Goal: Check status: Check status

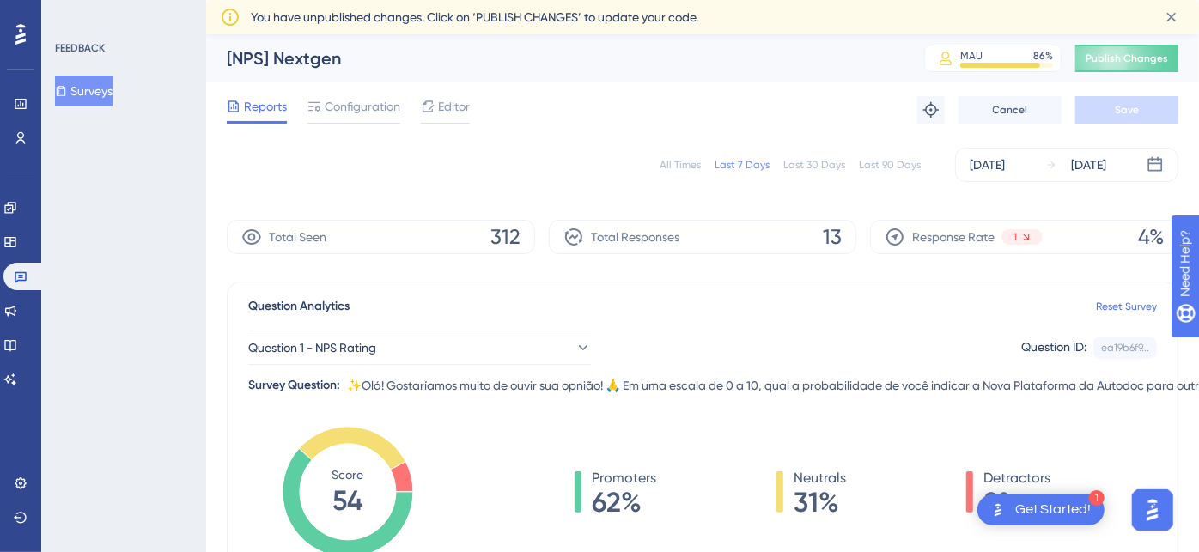
click at [802, 166] on div "Last 30 Days" at bounding box center [814, 165] width 62 height 14
click at [743, 164] on div "Last 7 Days" at bounding box center [742, 165] width 55 height 14
click at [817, 154] on div "All Times Last 7 Days Last 30 Days Last 90 Days [DATE] [DATE]" at bounding box center [703, 165] width 952 height 34
click at [815, 168] on div "Last 30 Days" at bounding box center [814, 165] width 62 height 14
click at [886, 160] on div "Last 90 Days" at bounding box center [890, 165] width 62 height 14
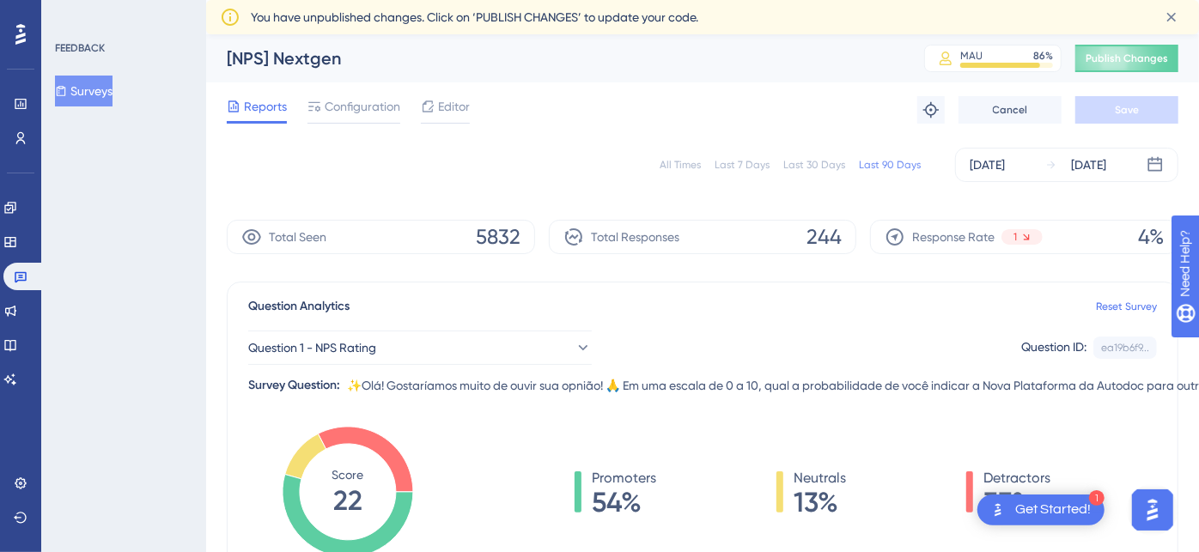
click at [754, 167] on div "Last 7 Days" at bounding box center [742, 165] width 55 height 14
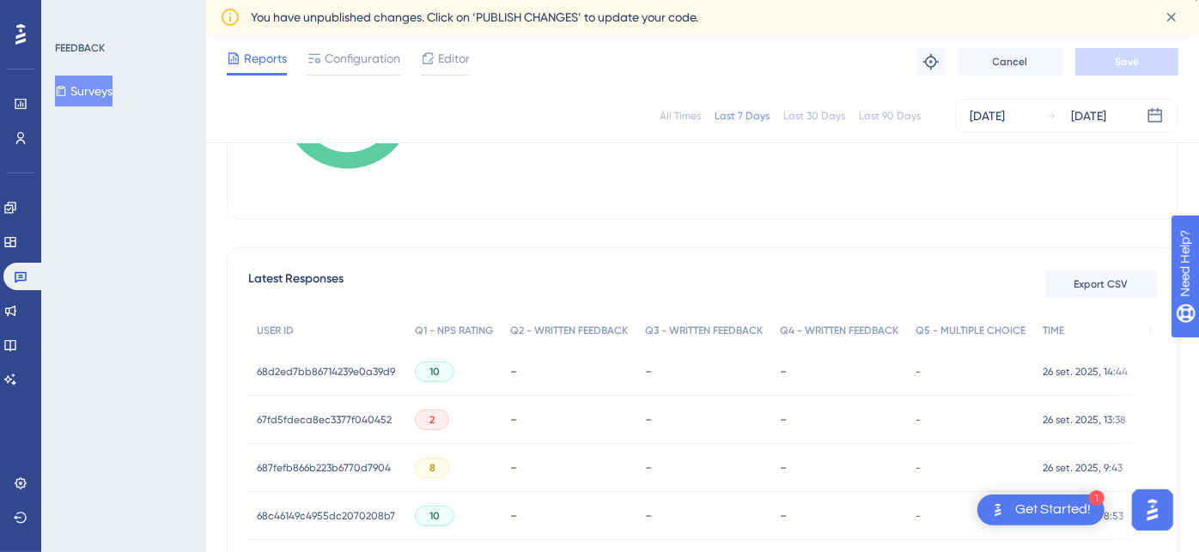
scroll to position [191, 0]
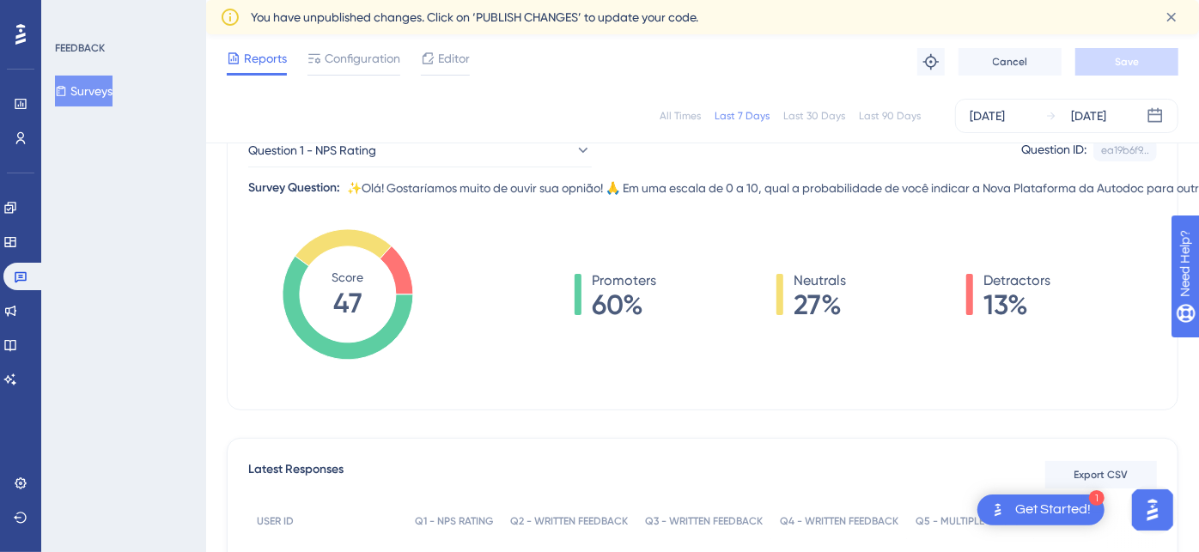
click at [809, 121] on div "Last 30 Days" at bounding box center [814, 116] width 62 height 14
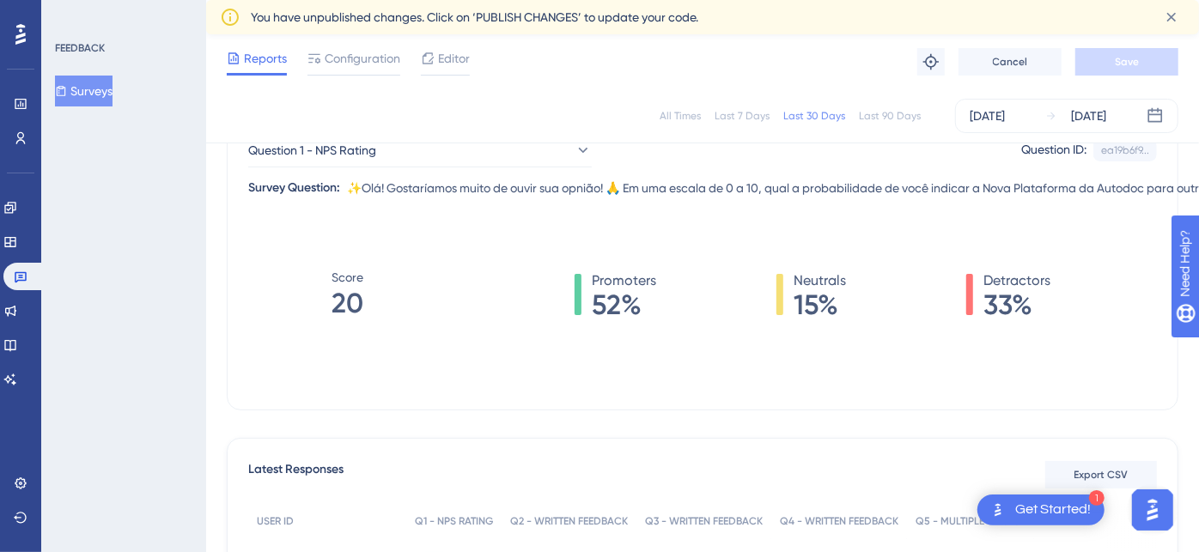
click at [727, 117] on div "Last 7 Days" at bounding box center [742, 116] width 55 height 14
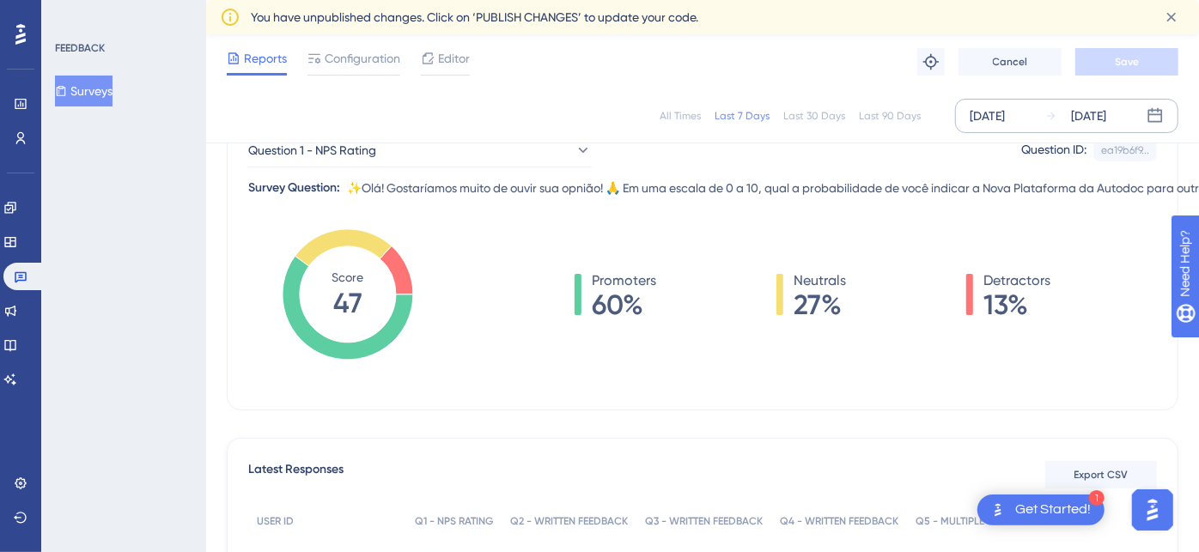
click at [1005, 115] on div "[DATE]" at bounding box center [987, 116] width 35 height 21
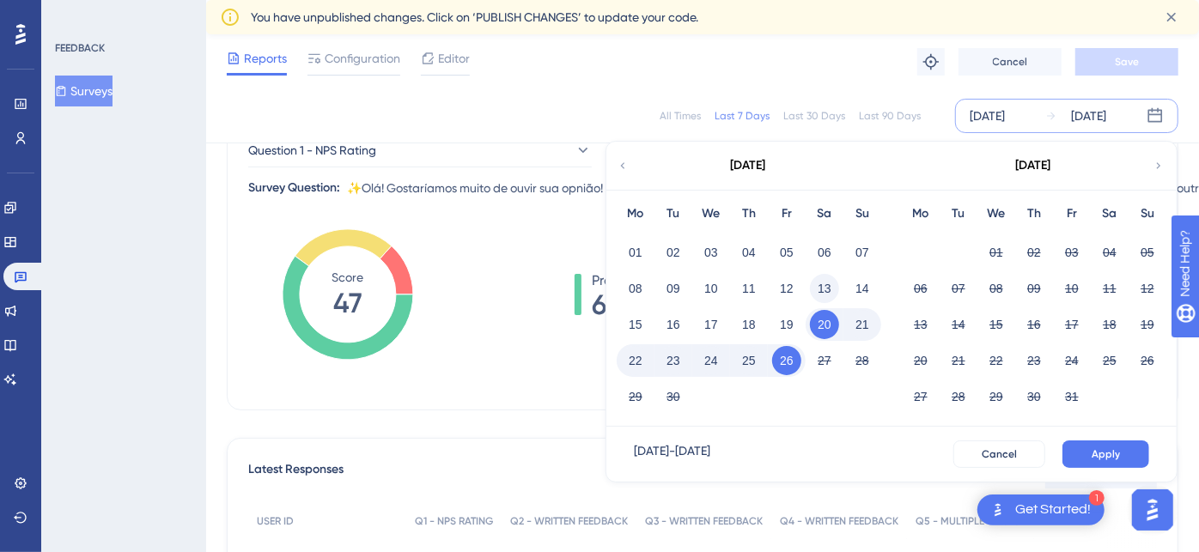
click at [825, 285] on button "13" at bounding box center [824, 288] width 29 height 29
click at [825, 325] on button "20" at bounding box center [824, 324] width 29 height 29
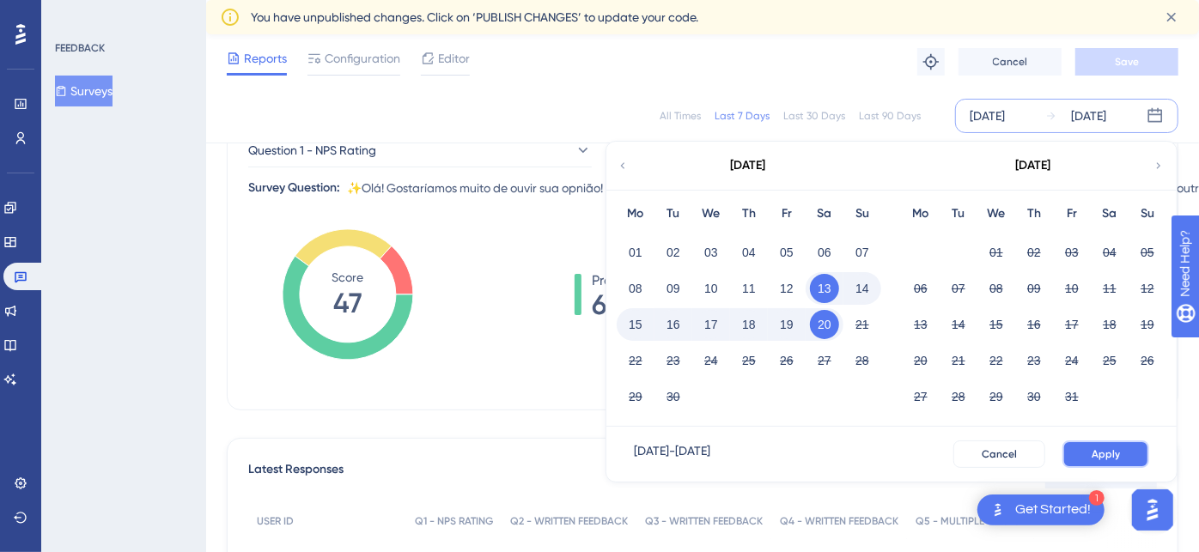
click at [1117, 449] on span "Apply" at bounding box center [1106, 455] width 28 height 14
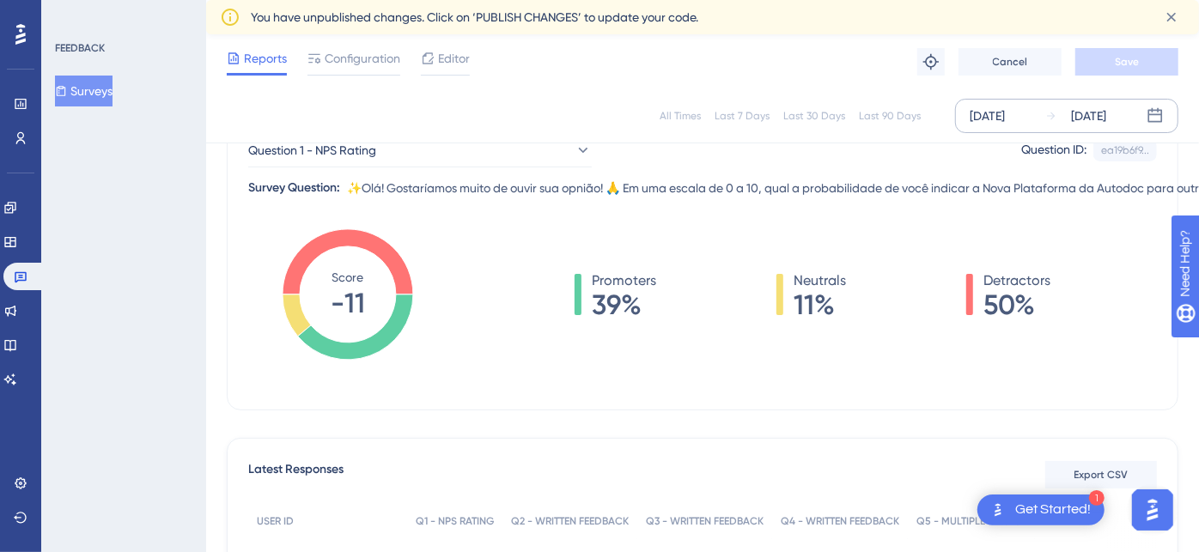
click at [1005, 120] on div "[DATE]" at bounding box center [987, 116] width 35 height 21
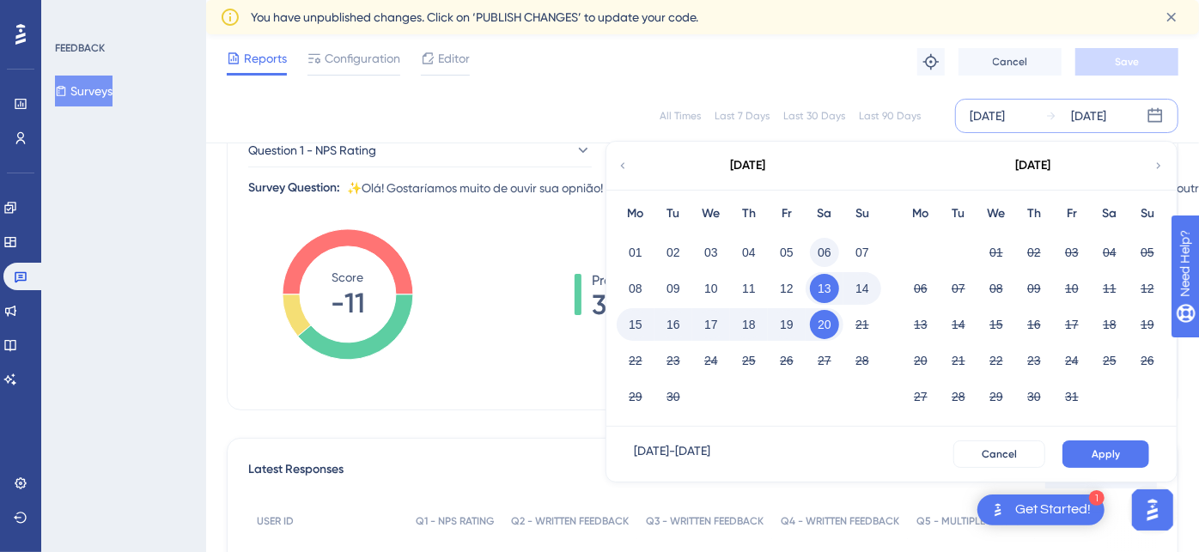
click at [825, 252] on button "06" at bounding box center [824, 252] width 29 height 29
click at [815, 296] on button "13" at bounding box center [824, 288] width 29 height 29
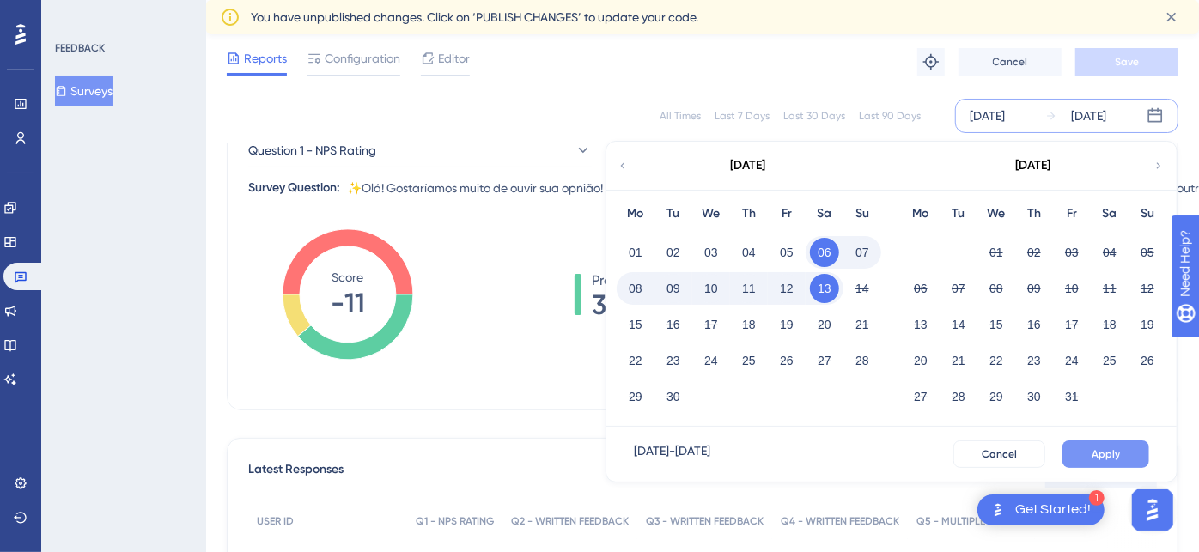
click at [1100, 442] on button "Apply" at bounding box center [1106, 454] width 87 height 27
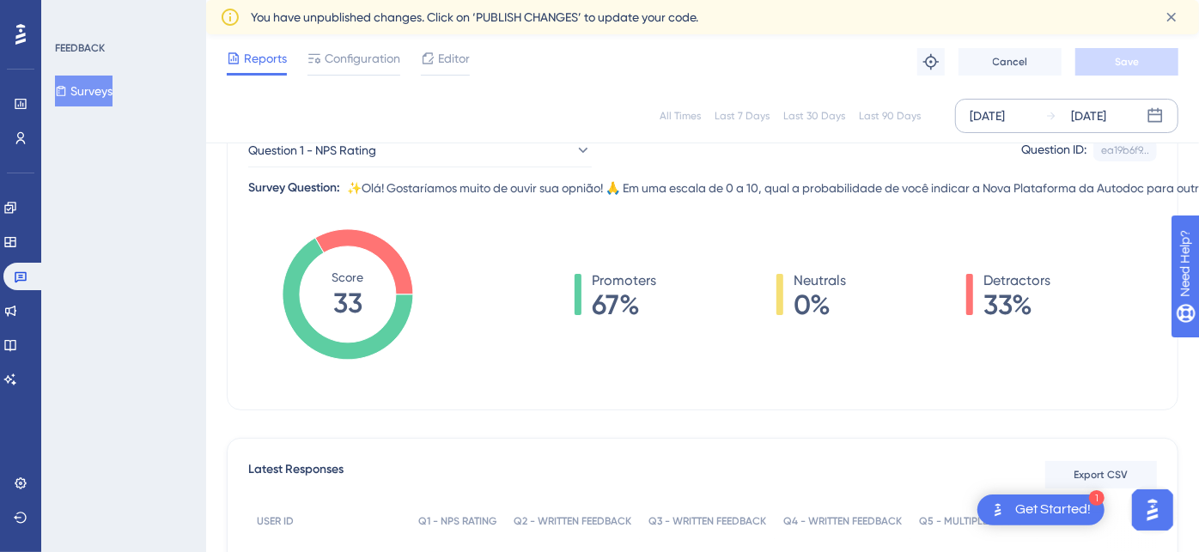
click at [1005, 117] on div "[DATE]" at bounding box center [987, 116] width 35 height 21
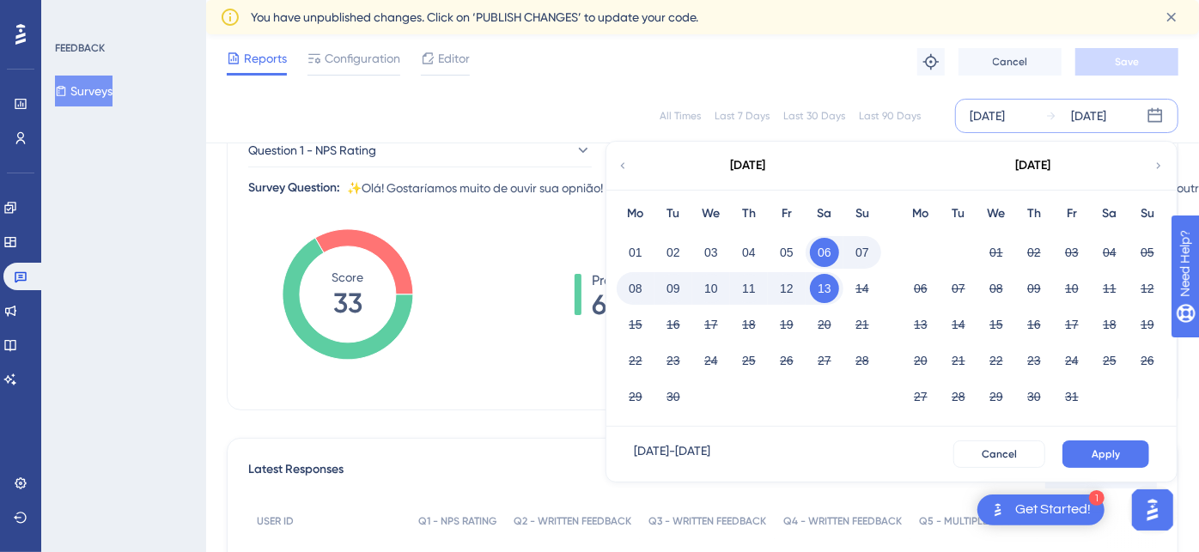
click at [620, 164] on icon at bounding box center [623, 165] width 12 height 15
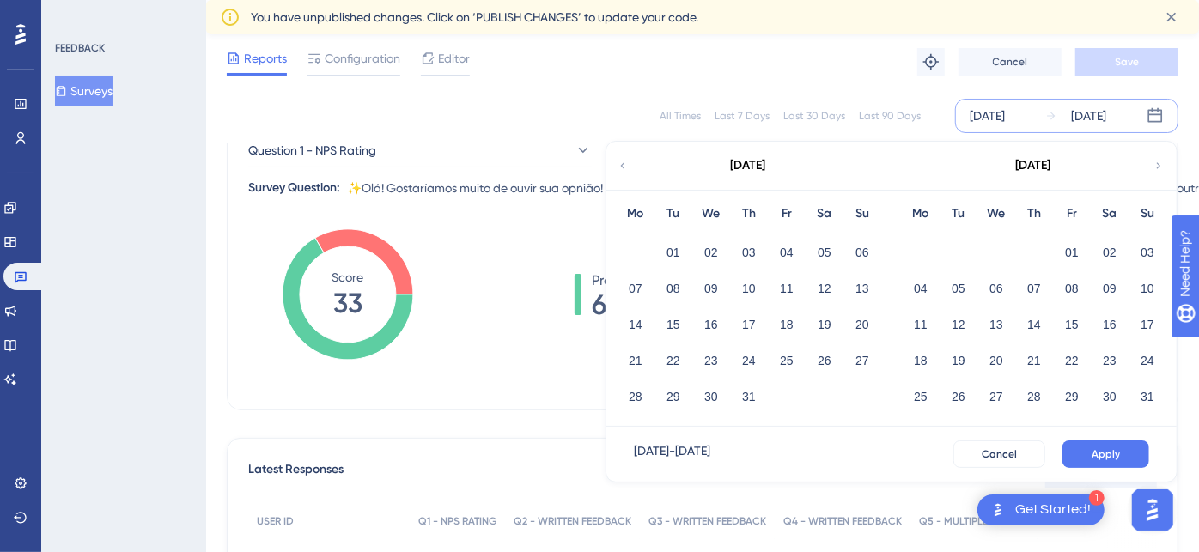
click at [844, 321] on div "20" at bounding box center [863, 324] width 38 height 33
click at [826, 360] on button "26" at bounding box center [824, 360] width 29 height 29
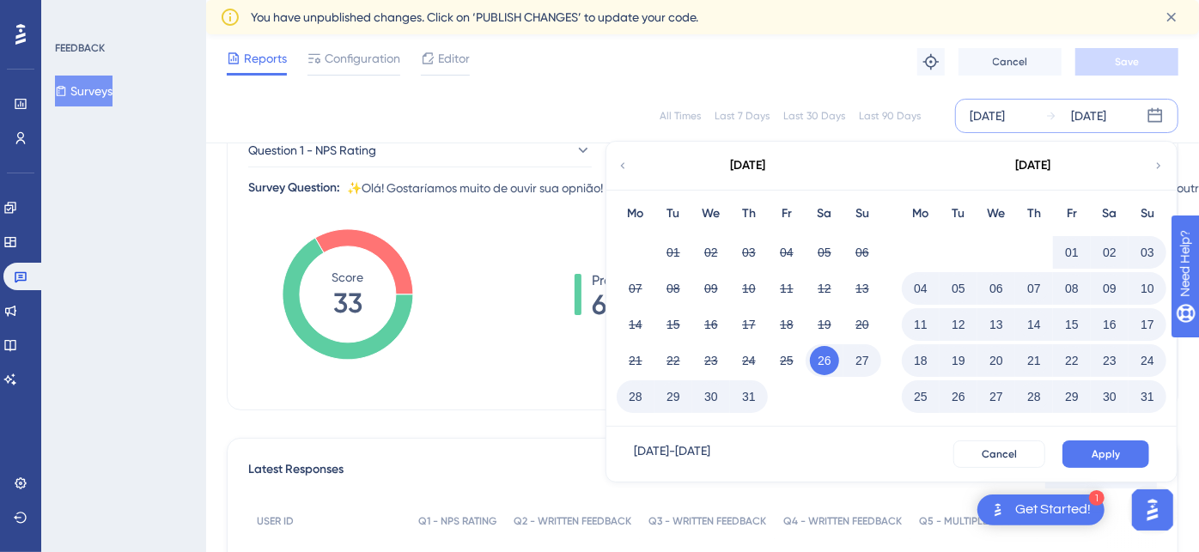
click at [1104, 358] on button "23" at bounding box center [1109, 360] width 29 height 29
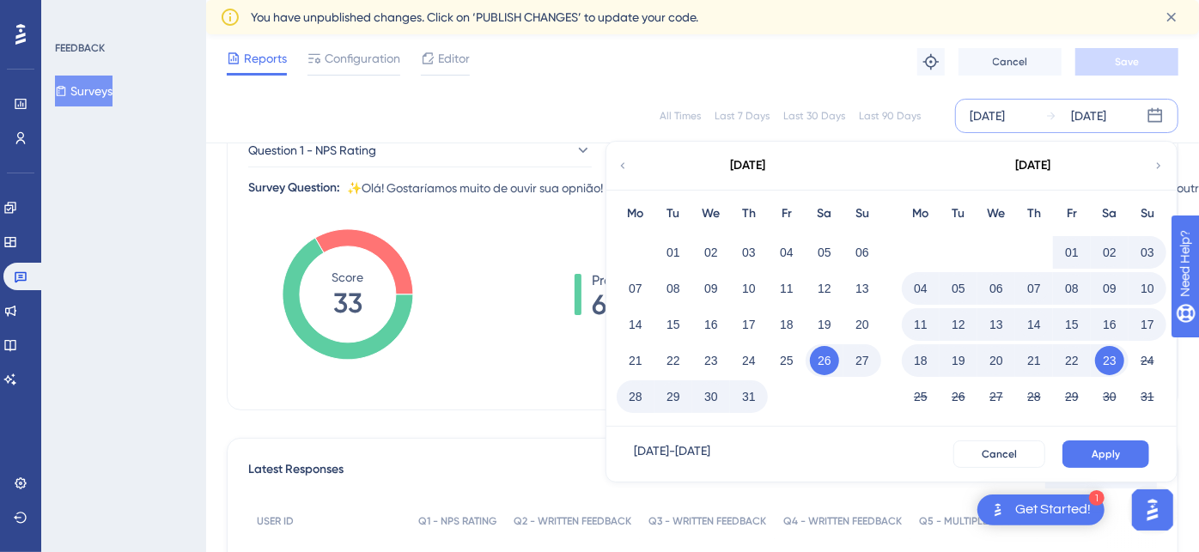
click at [1161, 163] on icon at bounding box center [1159, 165] width 12 height 15
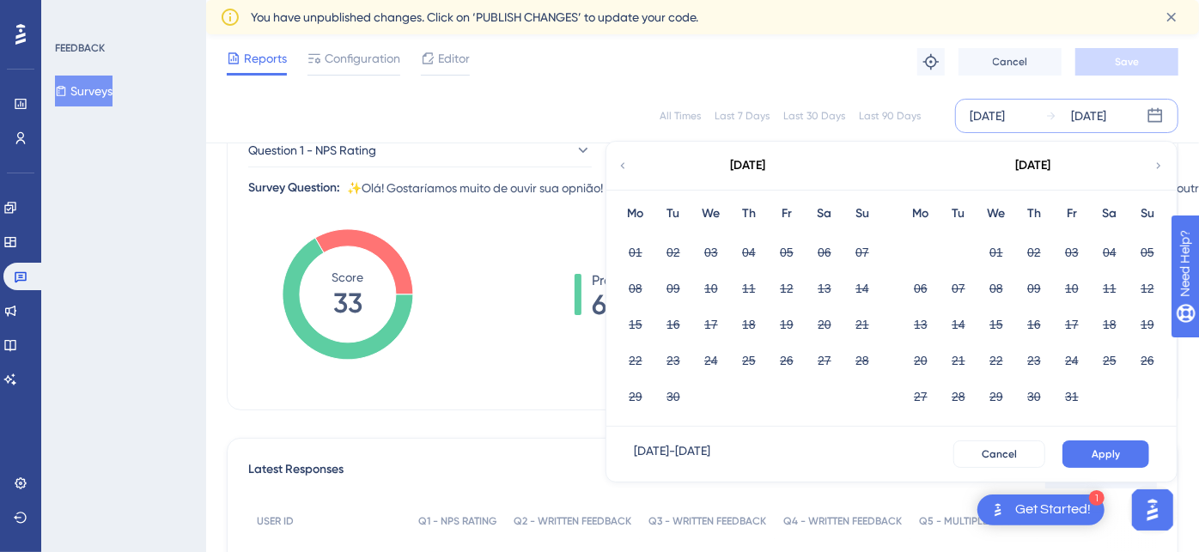
click at [1005, 113] on div "[DATE]" at bounding box center [987, 116] width 35 height 21
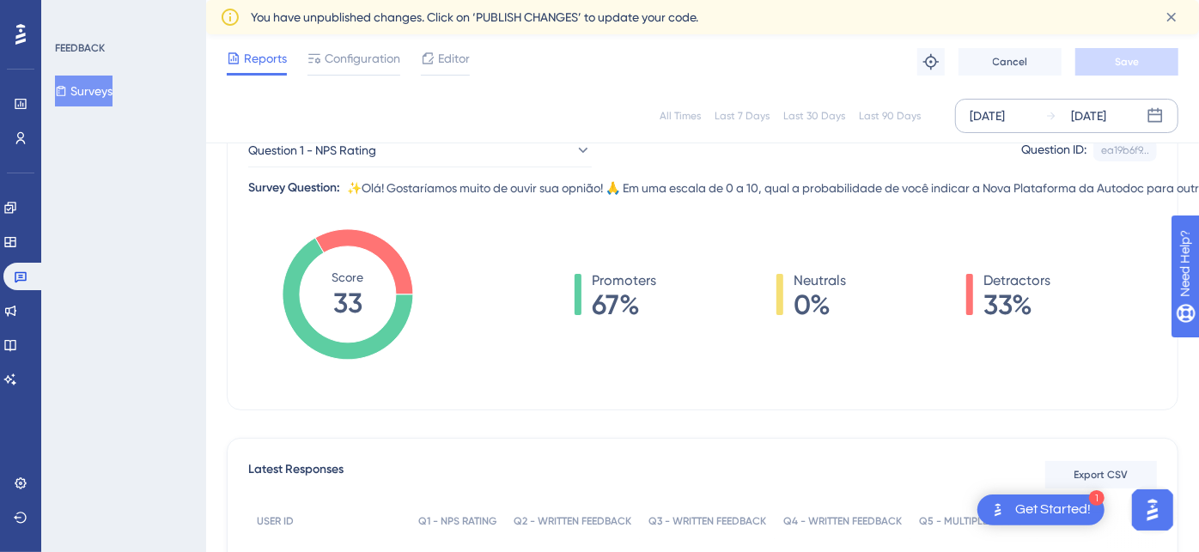
click at [1005, 113] on div "[DATE]" at bounding box center [987, 116] width 35 height 21
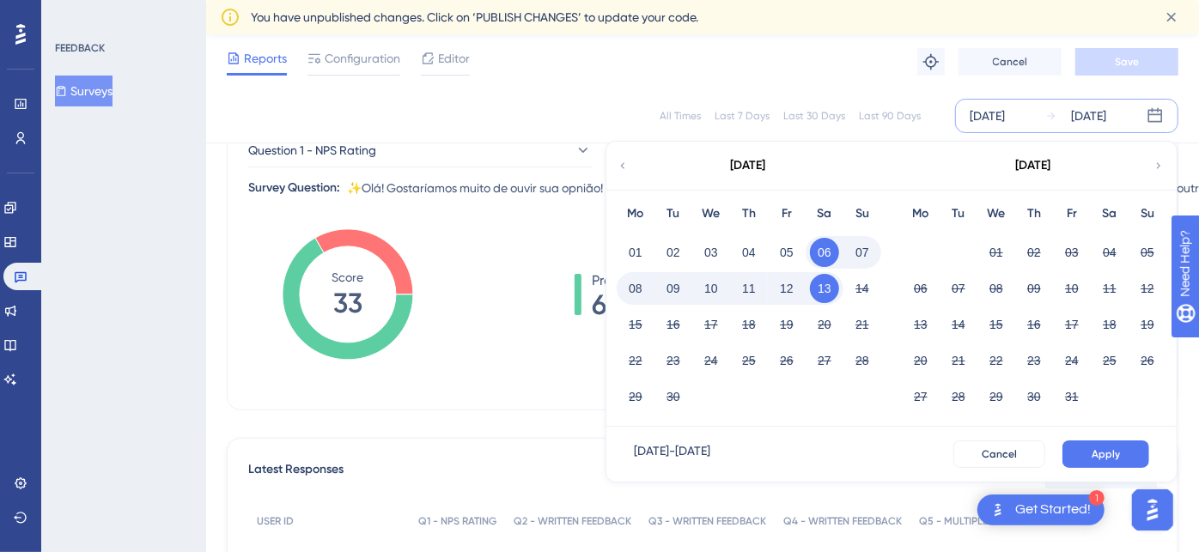
click at [613, 159] on div "[DATE]" at bounding box center [748, 166] width 283 height 48
click at [623, 164] on icon at bounding box center [623, 165] width 4 height 6
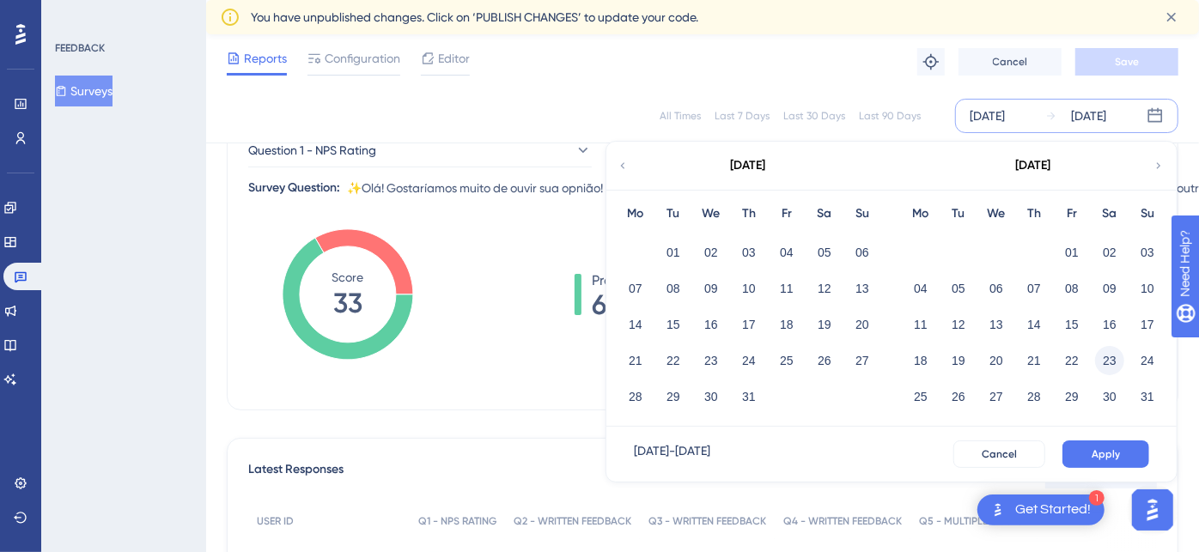
click at [1109, 365] on button "23" at bounding box center [1109, 360] width 29 height 29
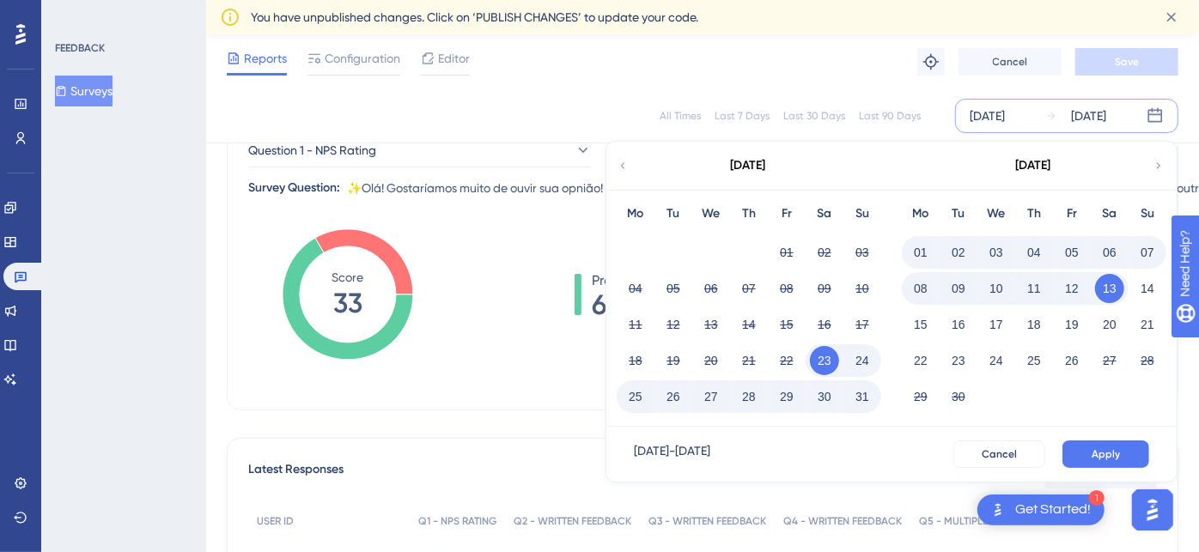
click at [823, 400] on button "30" at bounding box center [824, 396] width 29 height 29
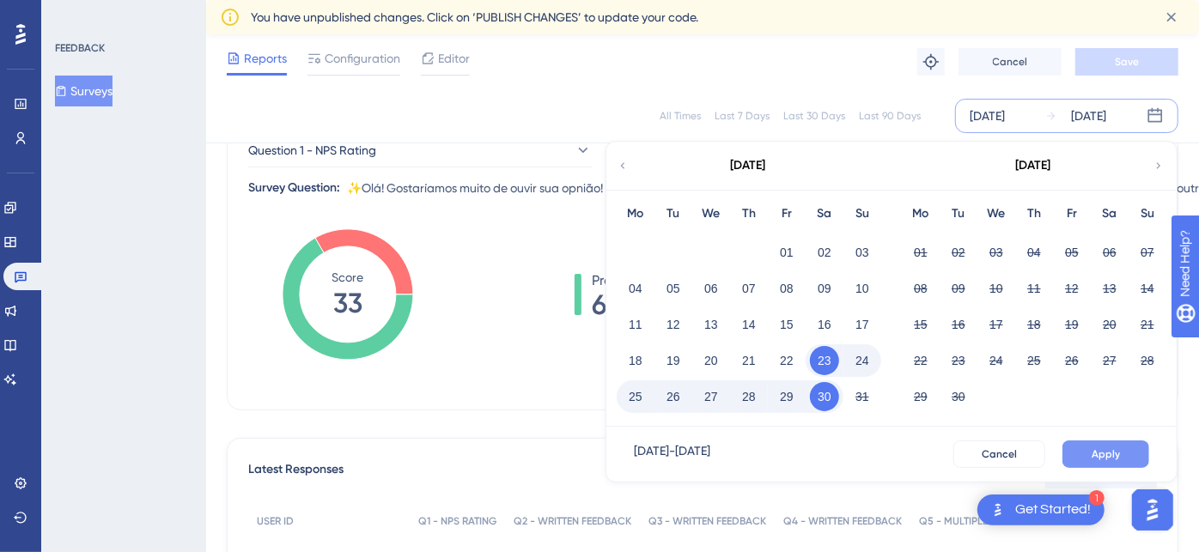
click at [1114, 451] on span "Apply" at bounding box center [1106, 455] width 28 height 14
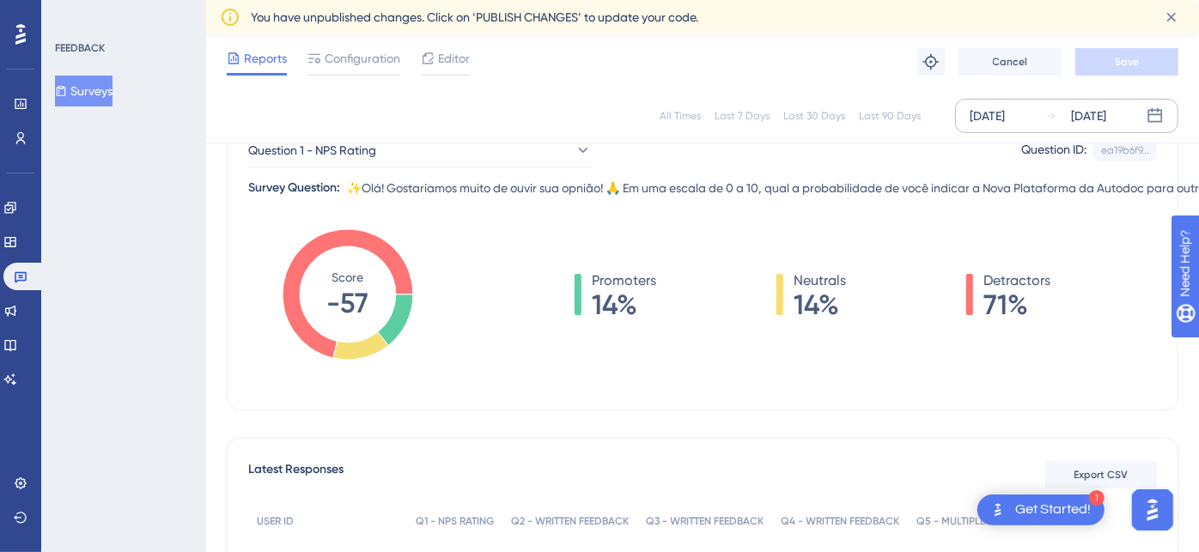
click at [1003, 115] on div "[DATE]" at bounding box center [987, 116] width 35 height 21
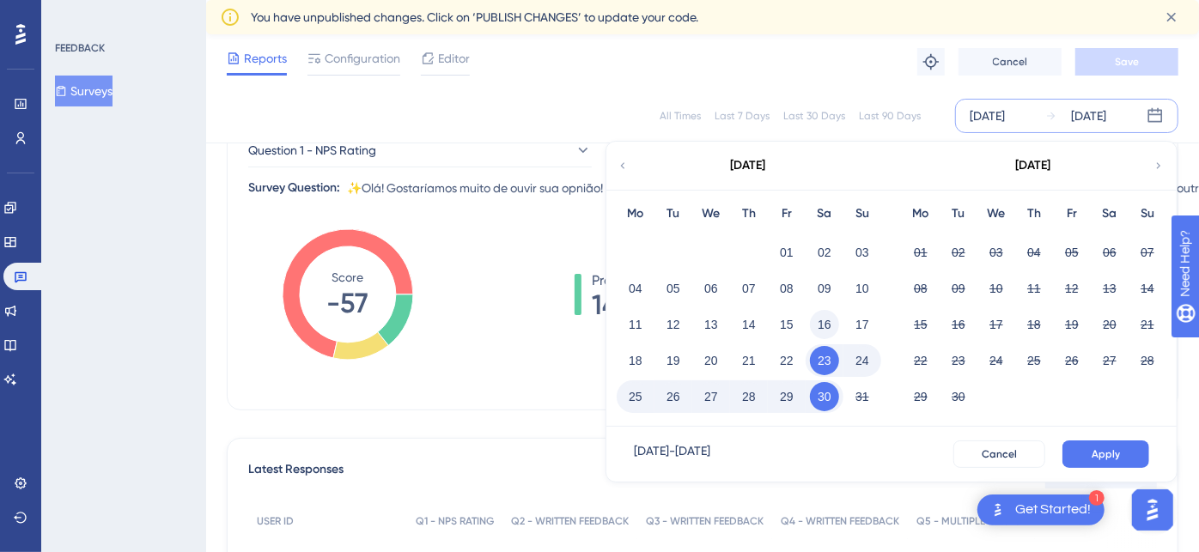
click at [822, 331] on button "16" at bounding box center [824, 324] width 29 height 29
click at [820, 358] on button "23" at bounding box center [824, 360] width 29 height 29
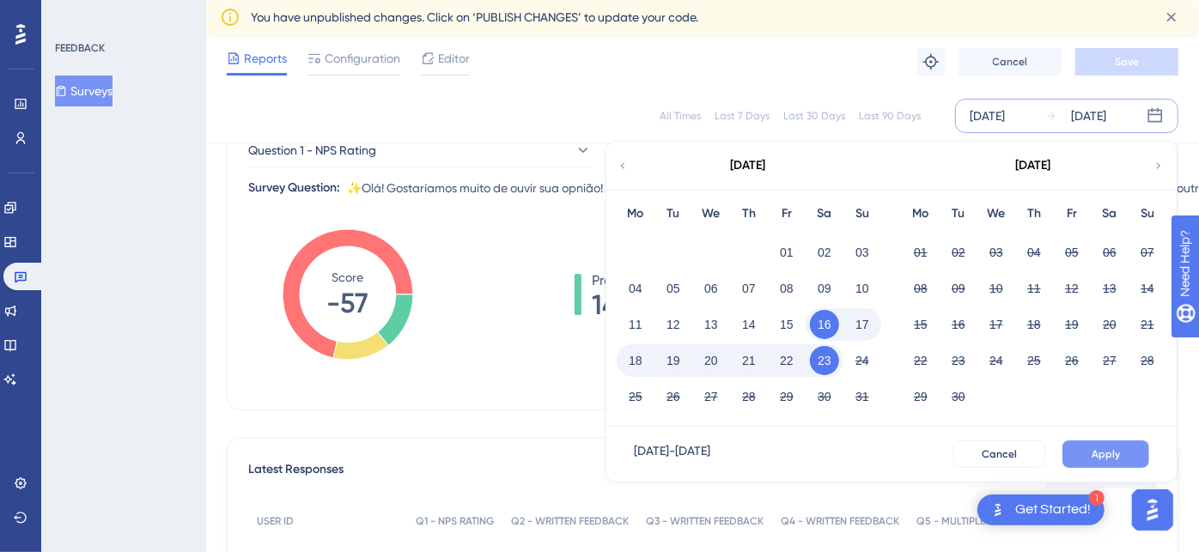
click at [1088, 454] on button "Apply" at bounding box center [1106, 454] width 87 height 27
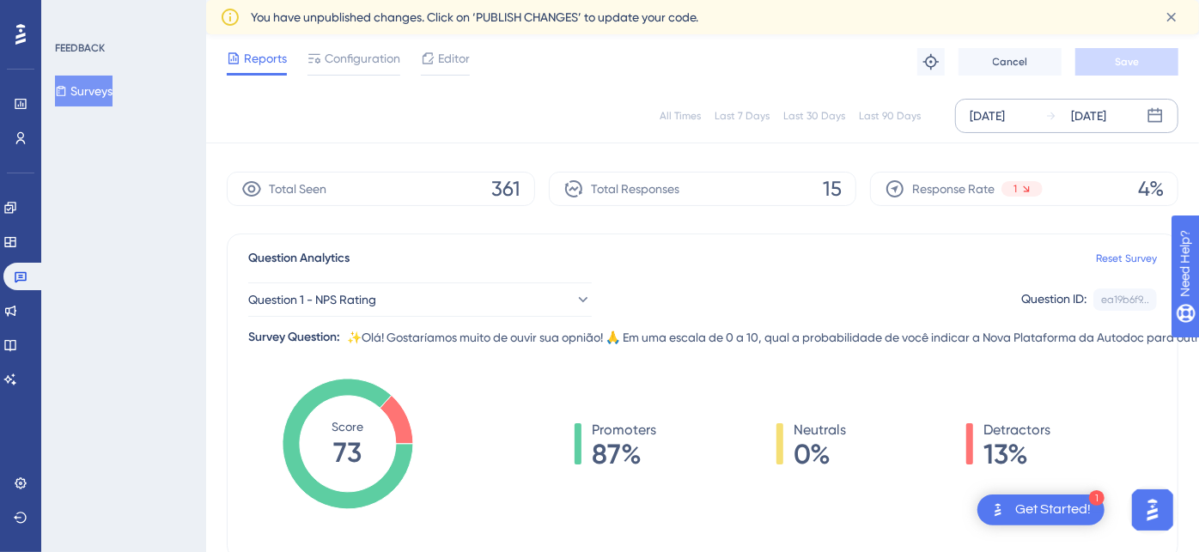
scroll to position [0, 0]
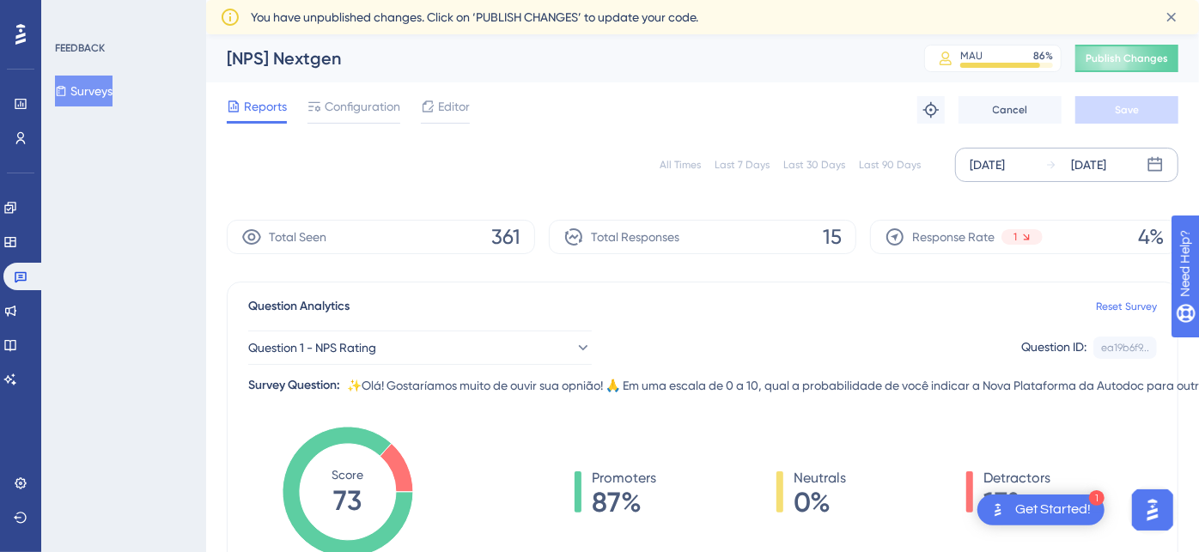
click at [986, 162] on div "[DATE]" at bounding box center [987, 165] width 35 height 21
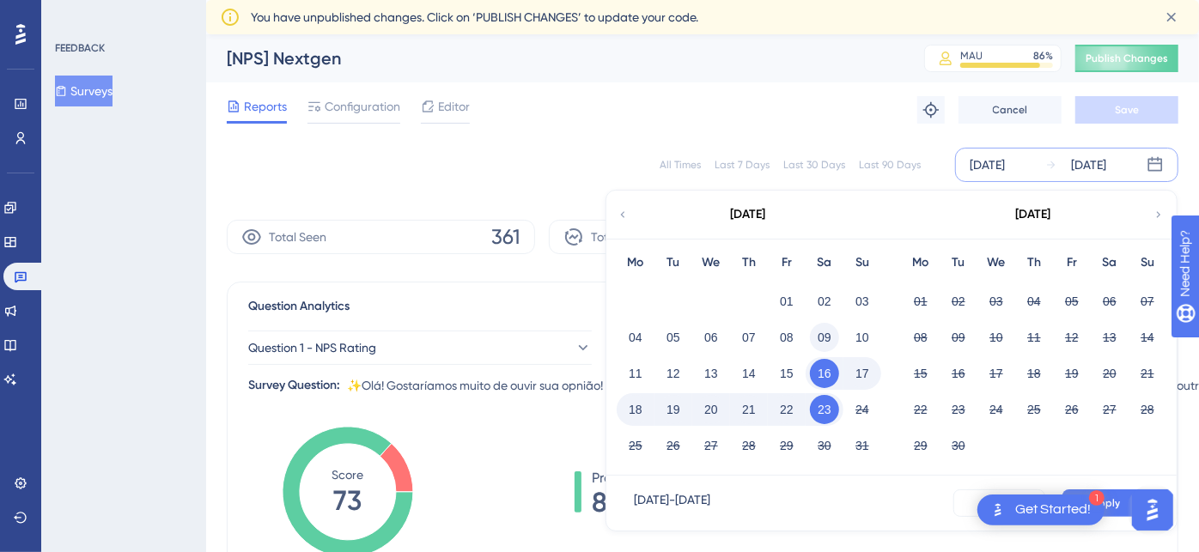
click at [827, 341] on button "09" at bounding box center [824, 337] width 29 height 29
click at [826, 376] on button "16" at bounding box center [824, 373] width 29 height 29
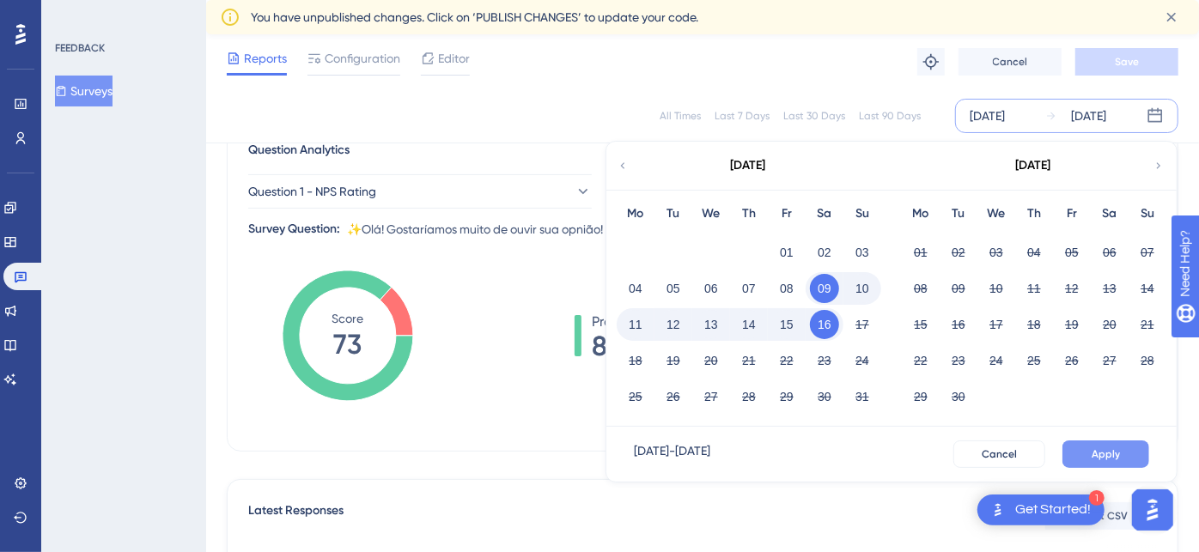
scroll to position [191, 0]
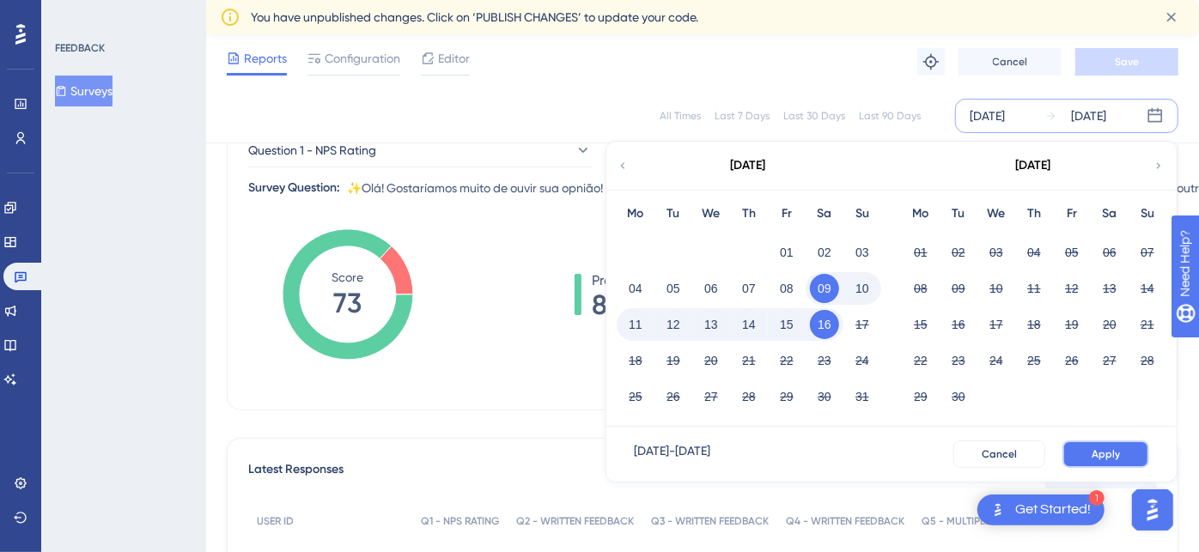
click at [1112, 448] on span "Apply" at bounding box center [1106, 455] width 28 height 14
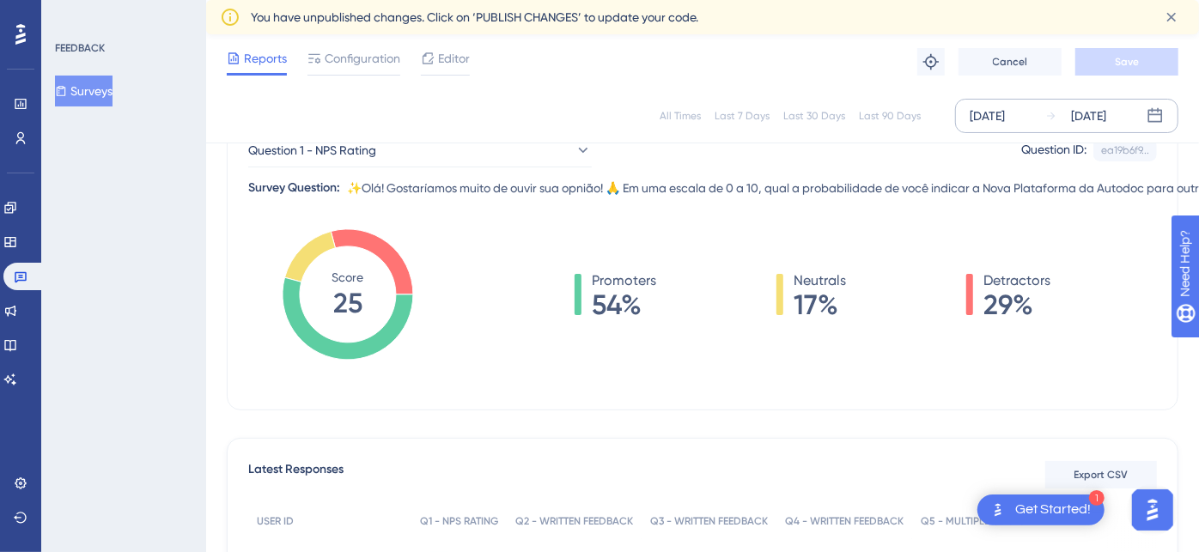
click at [1004, 118] on div "[DATE]" at bounding box center [987, 116] width 35 height 21
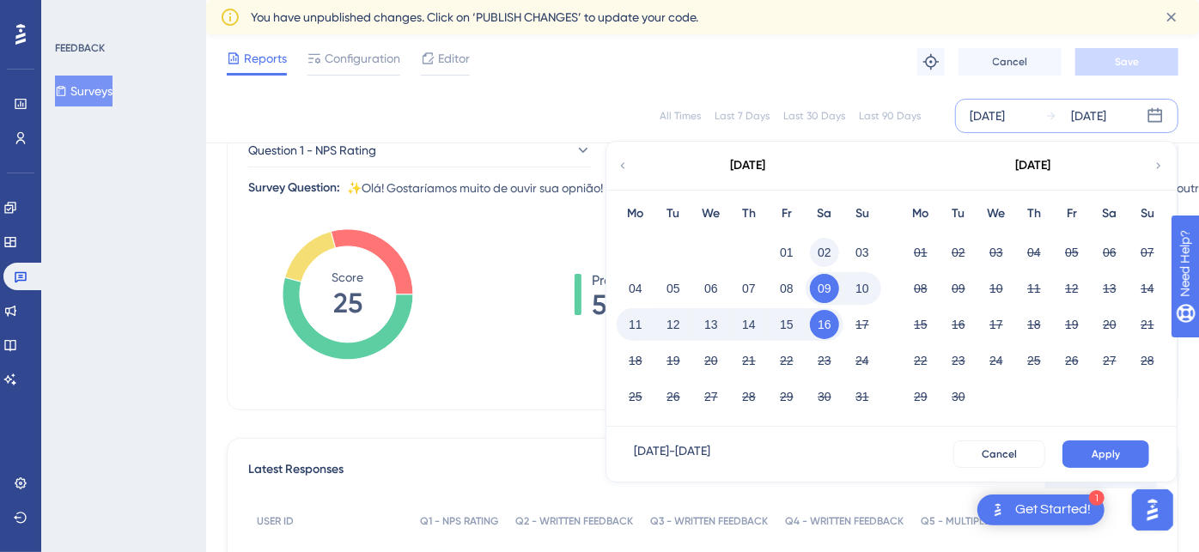
click at [824, 253] on button "02" at bounding box center [824, 252] width 29 height 29
click at [824, 287] on button "09" at bounding box center [824, 288] width 29 height 29
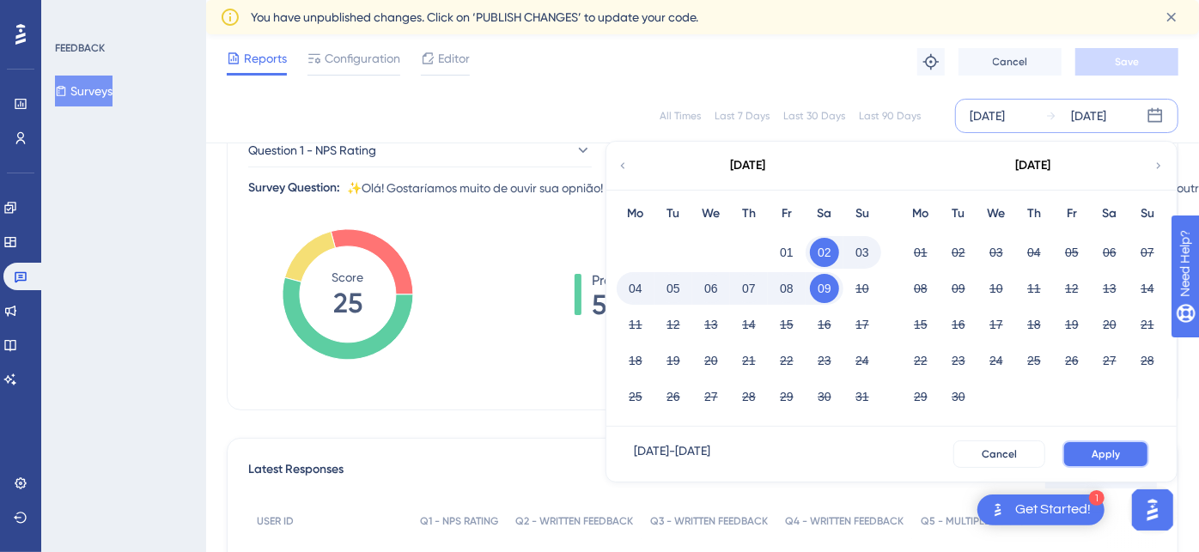
click at [1100, 448] on span "Apply" at bounding box center [1106, 455] width 28 height 14
